Goal: Task Accomplishment & Management: Use online tool/utility

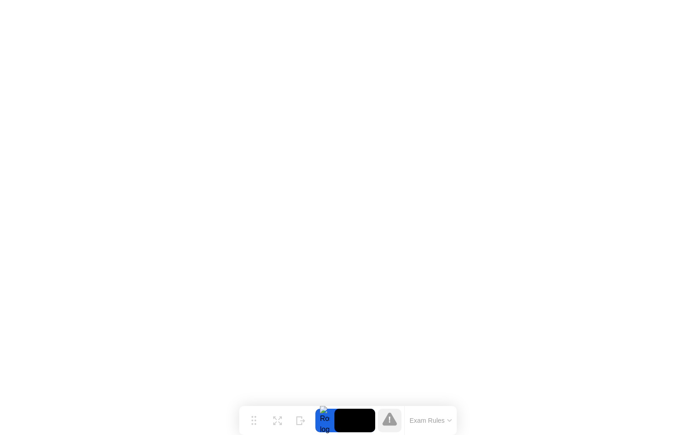
click at [449, 420] on icon at bounding box center [449, 420] width 5 height 3
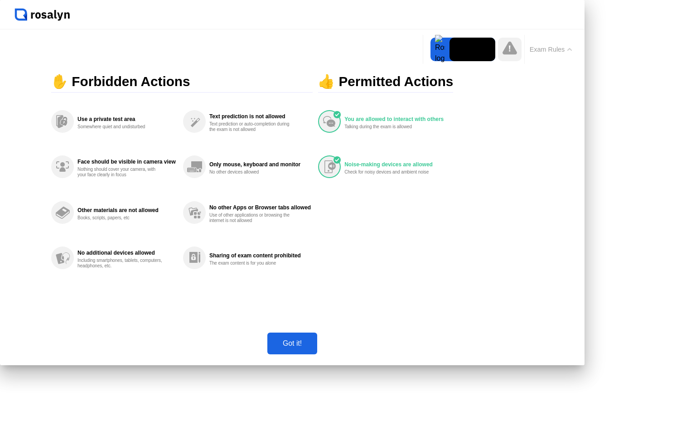
click at [314, 347] on div "Got it!" at bounding box center [292, 343] width 44 height 8
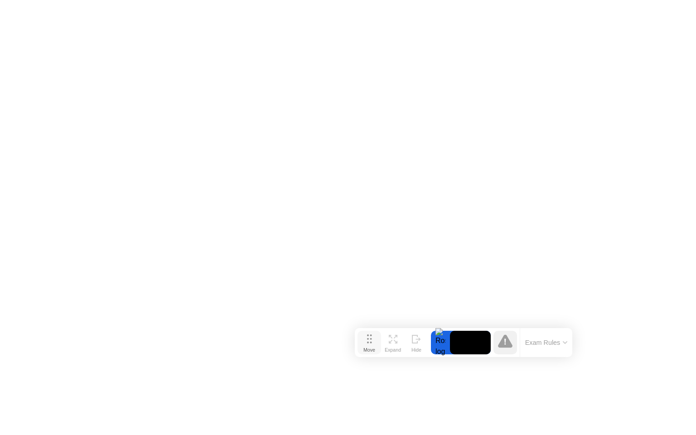
drag, startPoint x: 252, startPoint y: 419, endPoint x: 354, endPoint y: 330, distance: 135.2
click at [367, 334] on icon at bounding box center [369, 338] width 5 height 9
drag, startPoint x: 360, startPoint y: 332, endPoint x: 274, endPoint y: 418, distance: 121.4
click at [357, 354] on button "Move" at bounding box center [369, 343] width 24 height 24
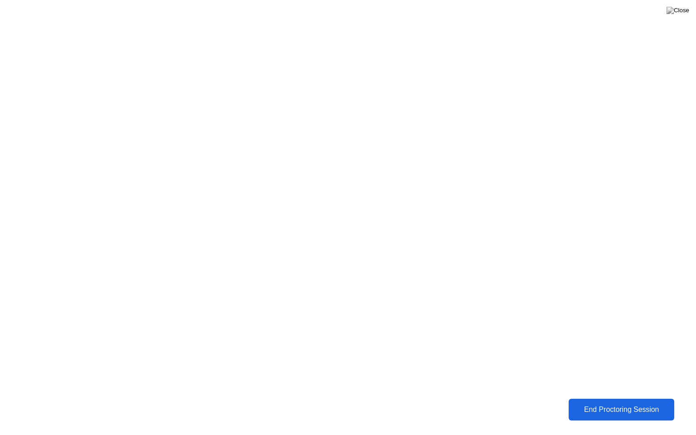
click at [631, 410] on div "End Proctoring Session" at bounding box center [621, 409] width 100 height 8
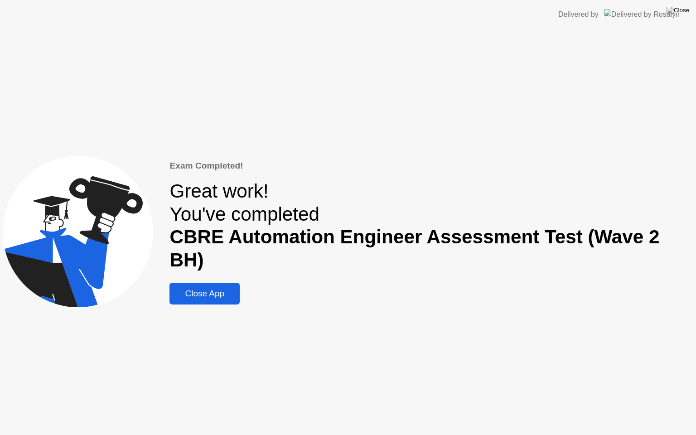
click at [215, 289] on div "Close App" at bounding box center [204, 294] width 65 height 10
